Goal: Task Accomplishment & Management: Use online tool/utility

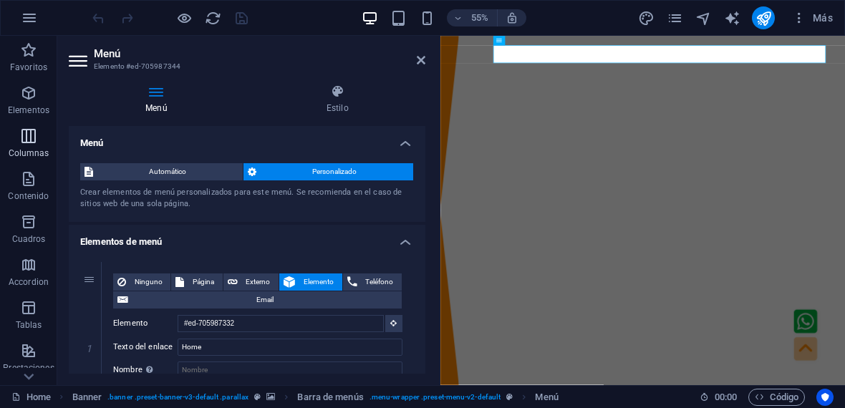
drag, startPoint x: 27, startPoint y: 102, endPoint x: 24, endPoint y: 125, distance: 22.4
click at [27, 102] on span "Elementos" at bounding box center [28, 102] width 57 height 34
click at [24, 125] on button "Columnas" at bounding box center [28, 143] width 57 height 43
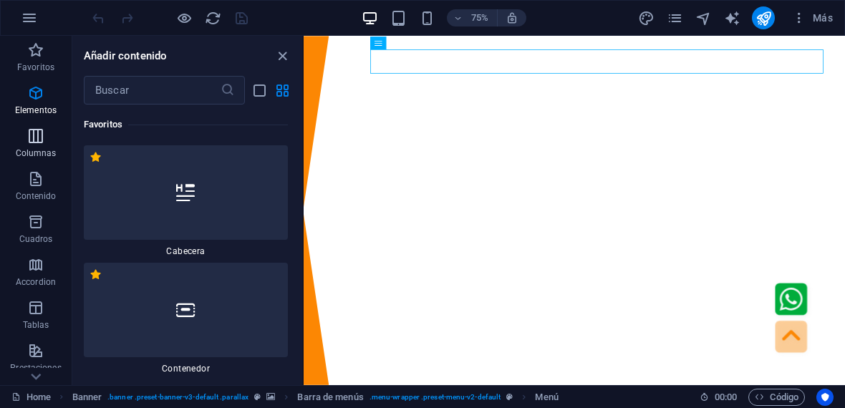
scroll to position [827, 0]
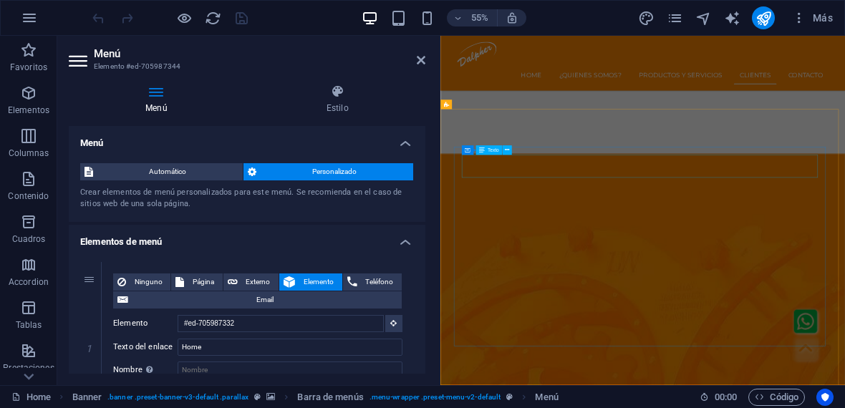
scroll to position [4552, 0]
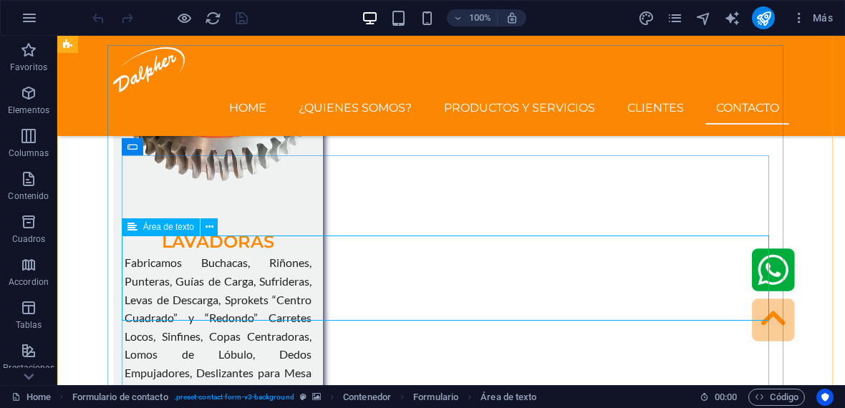
scroll to position [4464, 0]
click at [161, 145] on span "Formulario" at bounding box center [163, 147] width 41 height 9
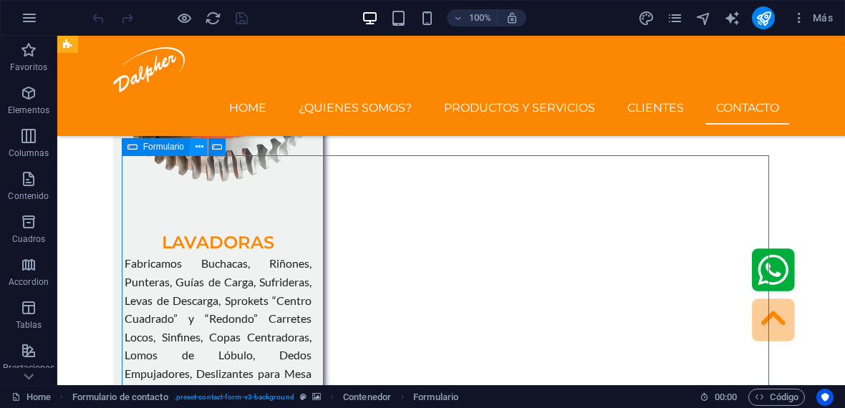
click at [197, 147] on icon at bounding box center [200, 147] width 8 height 15
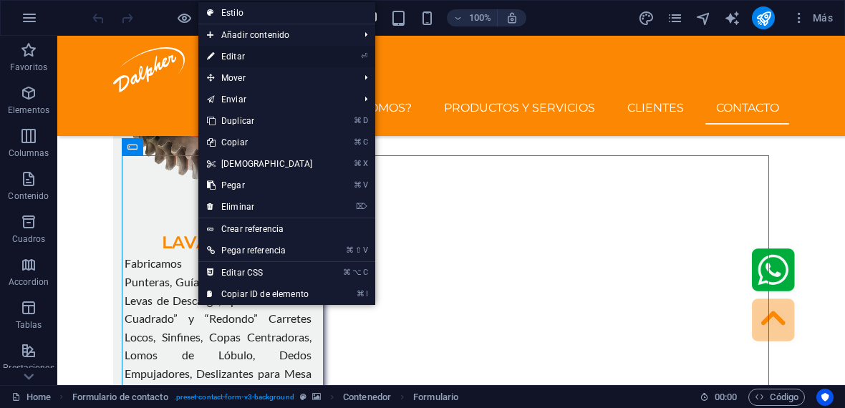
click at [247, 58] on link "⏎ Editar" at bounding box center [259, 56] width 123 height 21
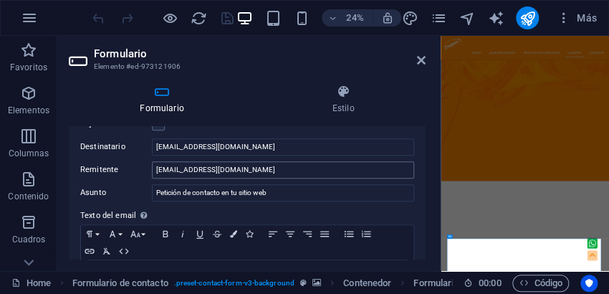
scroll to position [474, 0]
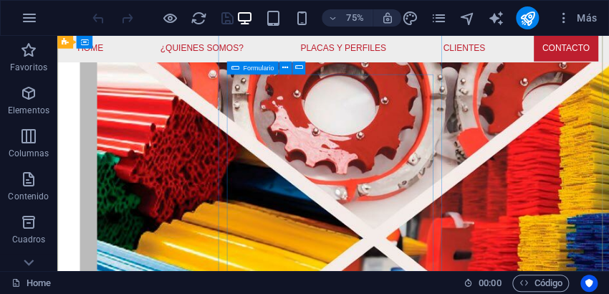
scroll to position [4286, 0]
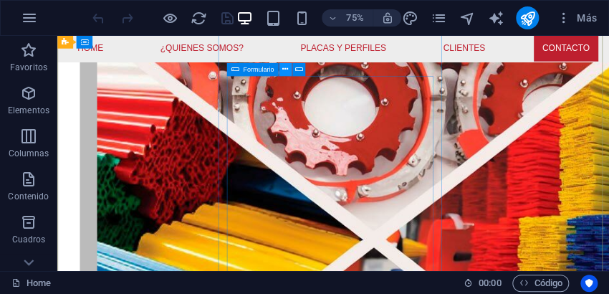
click at [283, 70] on icon at bounding box center [285, 69] width 6 height 11
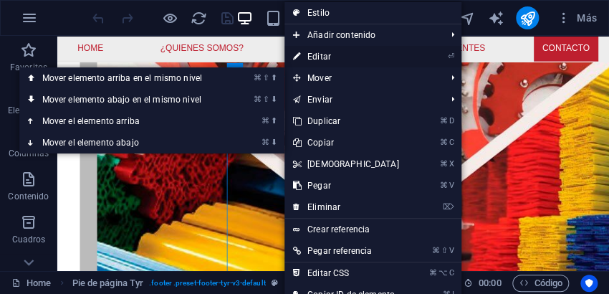
click at [327, 61] on link "⏎ Editar" at bounding box center [345, 56] width 123 height 21
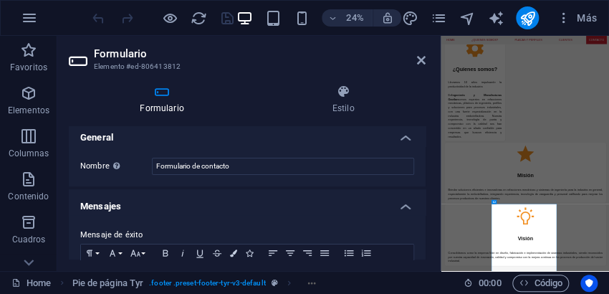
scroll to position [0, 0]
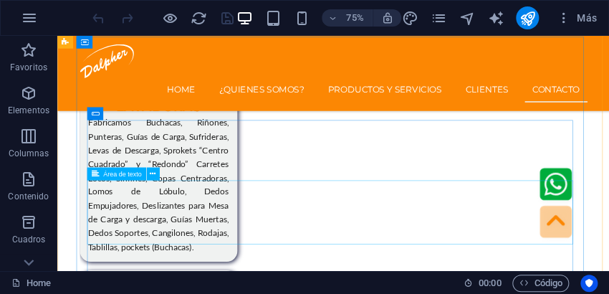
scroll to position [4479, 0]
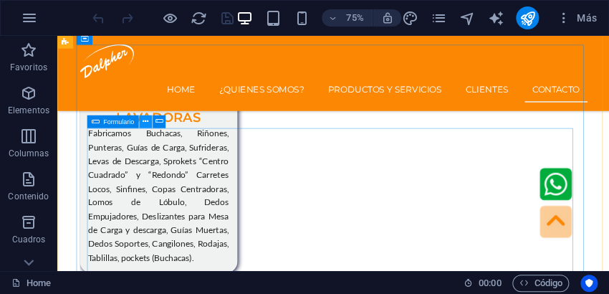
click at [143, 123] on icon at bounding box center [146, 121] width 6 height 11
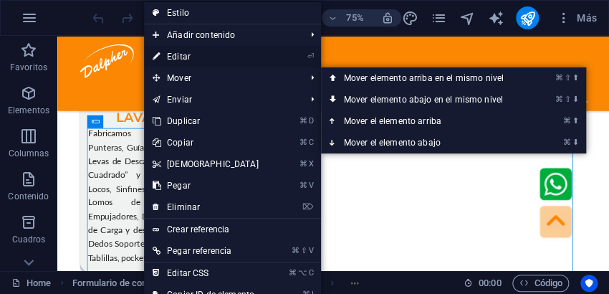
click at [191, 56] on link "⏎ Editar" at bounding box center [205, 56] width 123 height 21
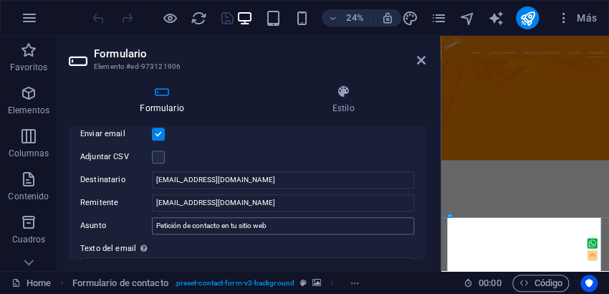
scroll to position [405, 0]
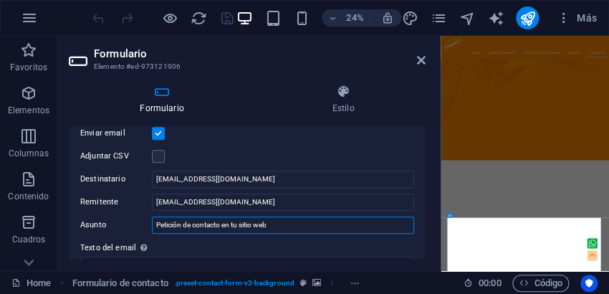
click at [178, 223] on input "Petición de contacto en tu sitio web" at bounding box center [283, 224] width 262 height 17
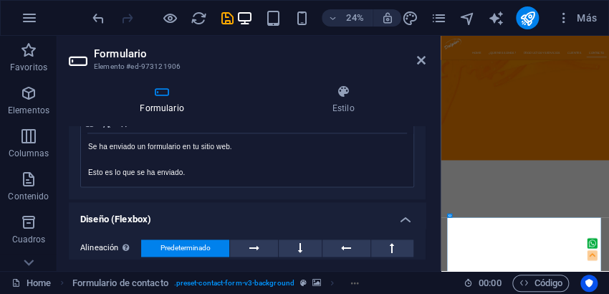
scroll to position [550, 0]
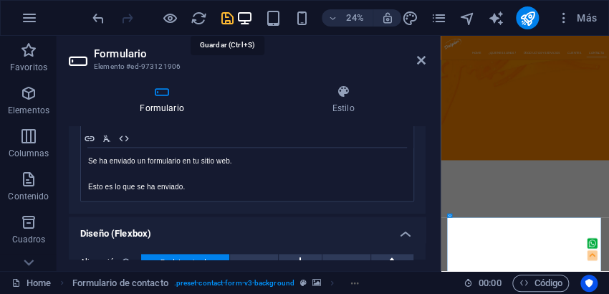
type input "Peticion de contacto en tu sitio web"
click at [229, 19] on icon "save" at bounding box center [227, 18] width 16 height 16
checkbox input "false"
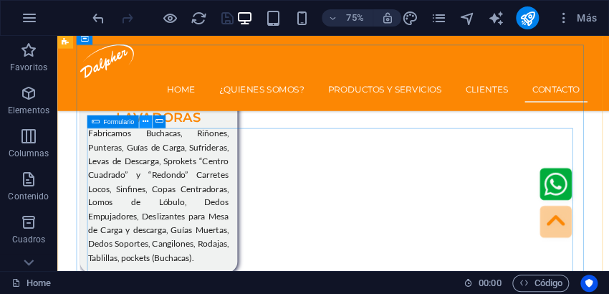
click at [144, 122] on icon at bounding box center [146, 121] width 6 height 11
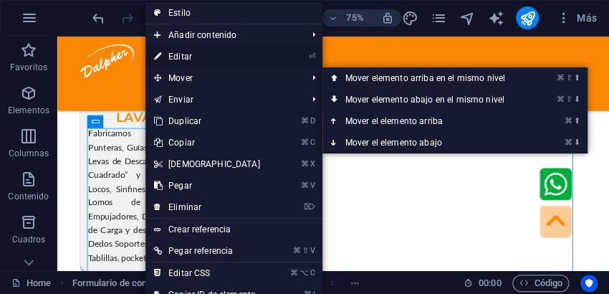
click at [191, 54] on link "⏎ Editar" at bounding box center [206, 56] width 123 height 21
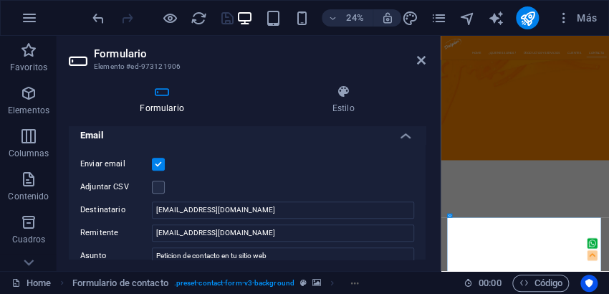
scroll to position [398, 0]
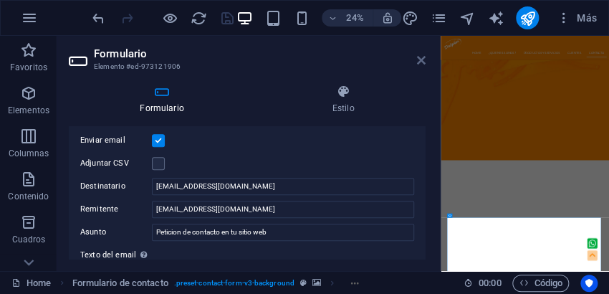
click at [421, 58] on icon at bounding box center [421, 59] width 9 height 11
